Goal: Task Accomplishment & Management: Complete application form

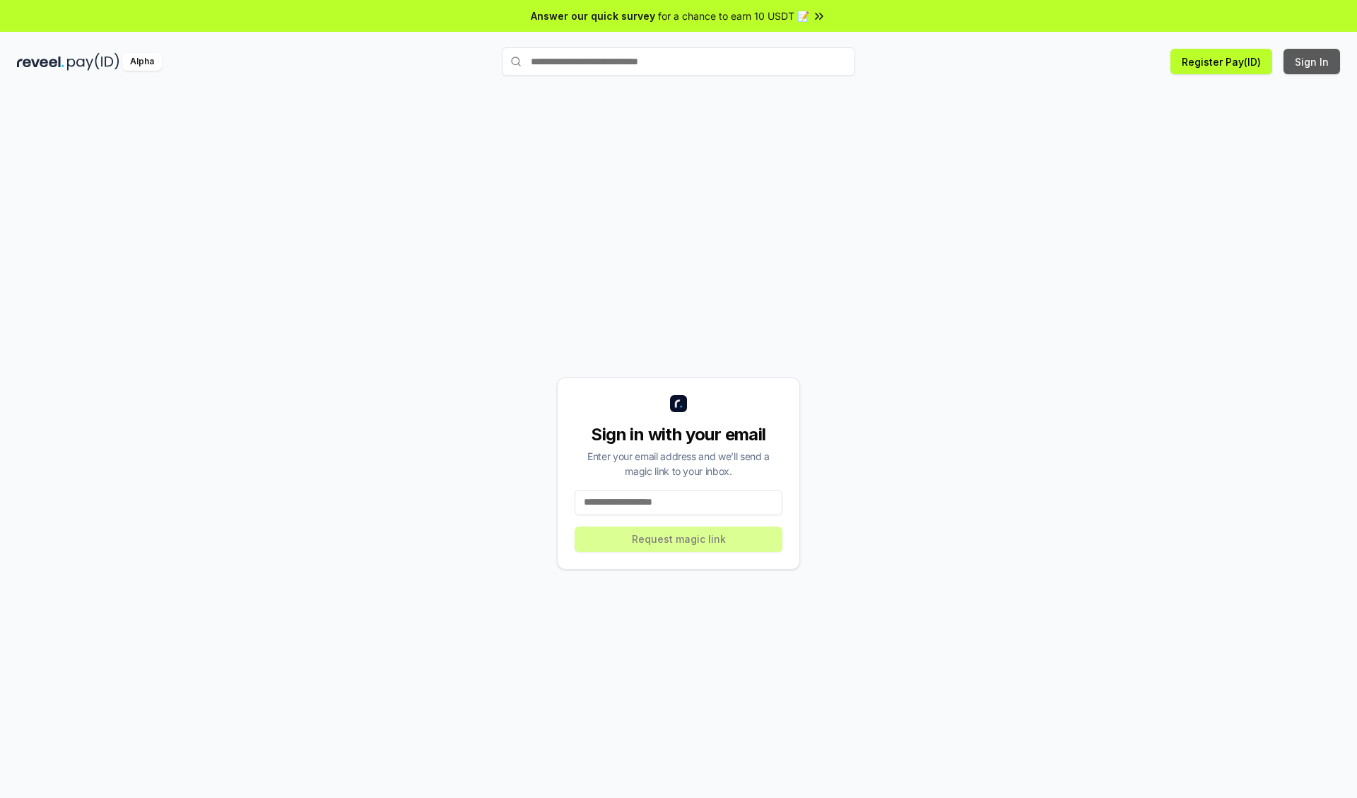
click at [1313, 61] on button "Sign In" at bounding box center [1312, 61] width 57 height 25
type input "**********"
click at [679, 539] on button "Request magic link" at bounding box center [679, 539] width 208 height 25
